Goal: Navigation & Orientation: Find specific page/section

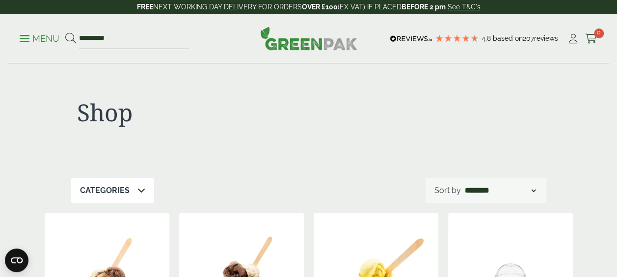
click at [26, 37] on p "Menu" at bounding box center [40, 39] width 40 height 12
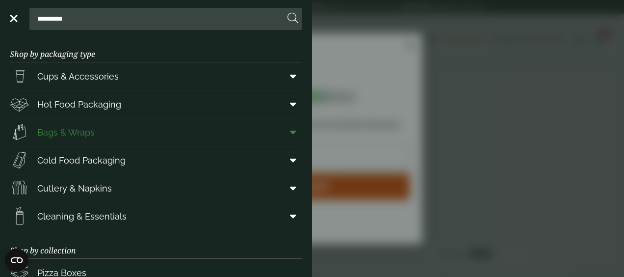
click at [75, 137] on span "Bags & Wraps" at bounding box center [65, 132] width 57 height 13
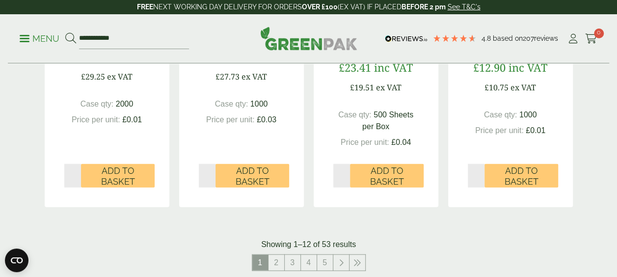
scroll to position [1102, 0]
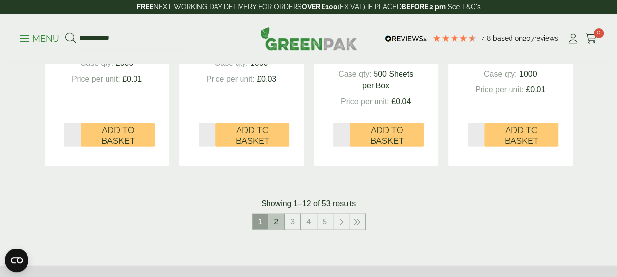
click at [275, 221] on link "2" at bounding box center [276, 222] width 16 height 16
